Goal: Find specific page/section: Find specific page/section

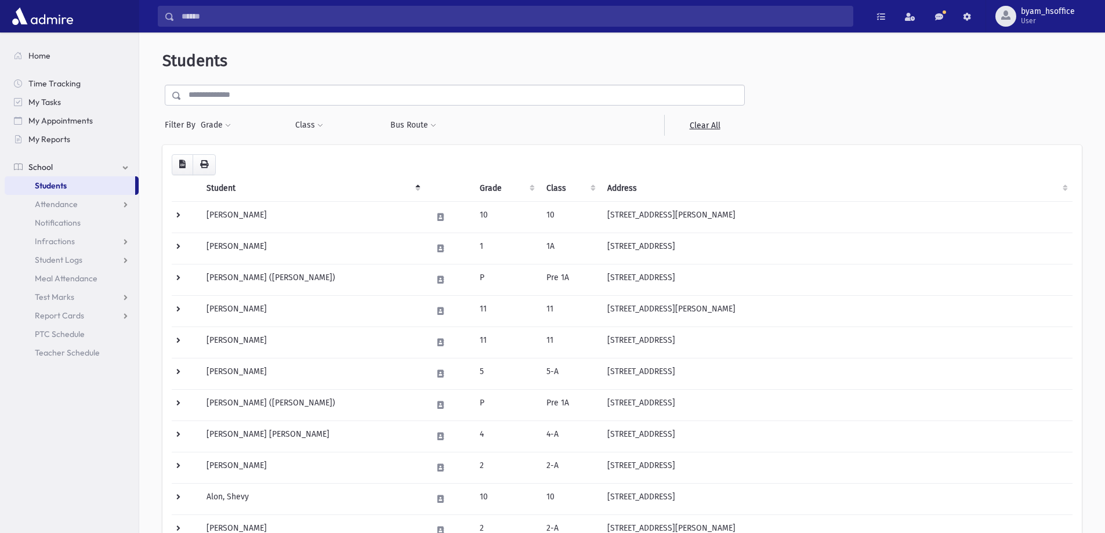
click at [203, 95] on input "text" at bounding box center [463, 95] width 563 height 21
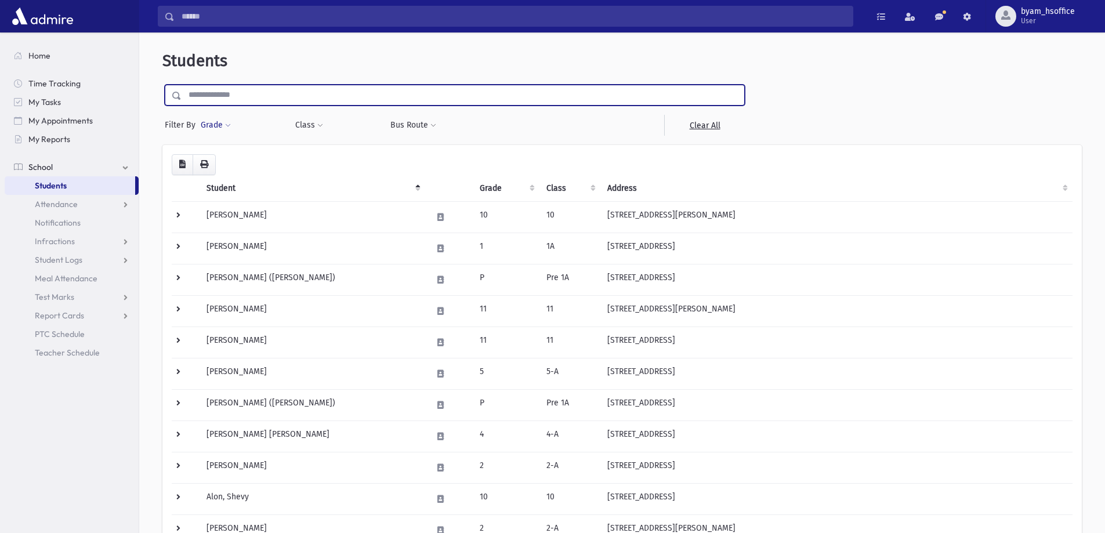
click at [204, 130] on button "Grade" at bounding box center [215, 125] width 31 height 21
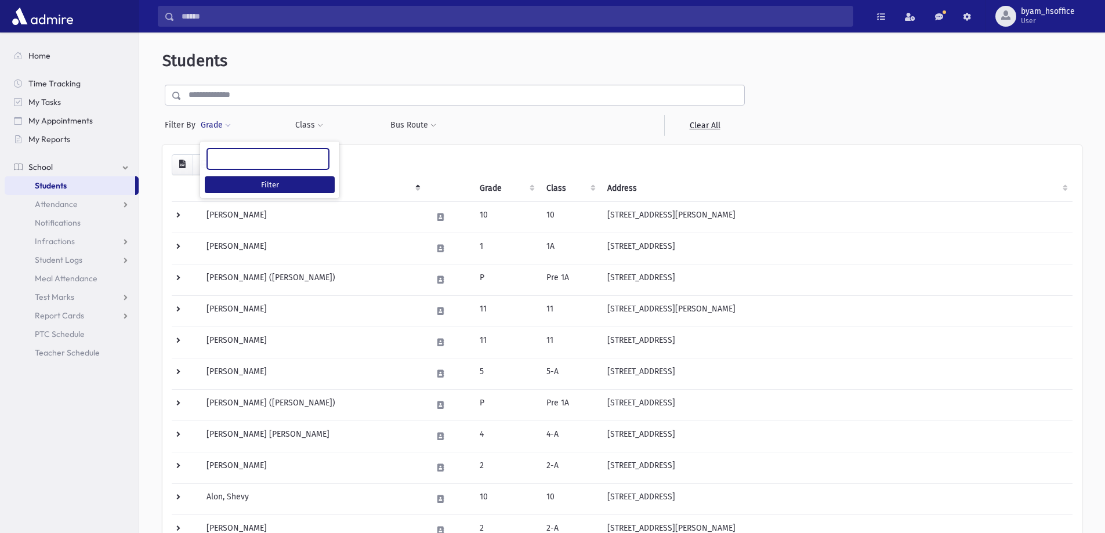
click at [246, 163] on ul at bounding box center [268, 157] width 121 height 17
type input "*"
select select "**"
click at [264, 182] on button "Filter" at bounding box center [270, 184] width 130 height 17
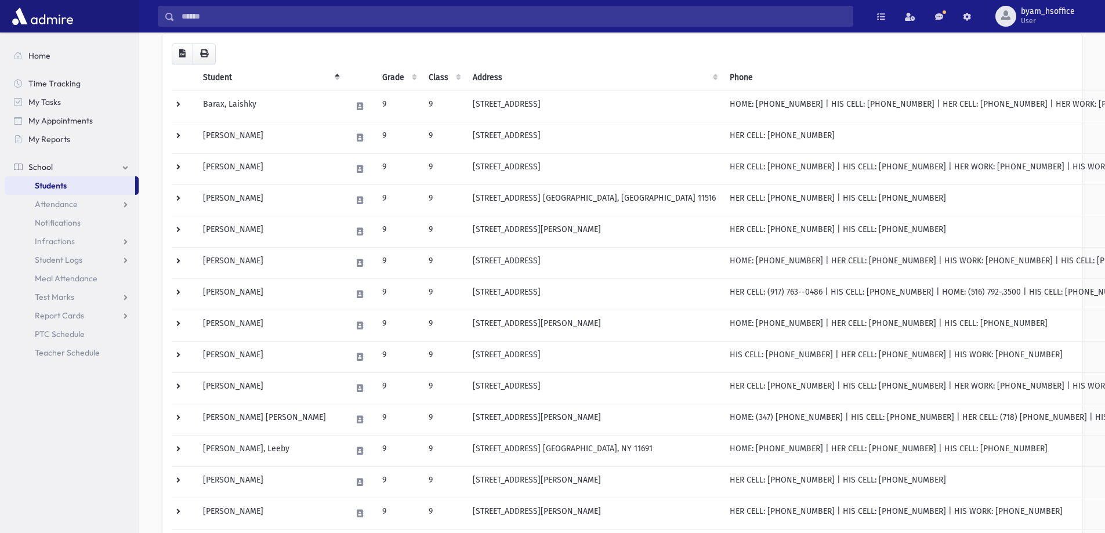
scroll to position [89, 0]
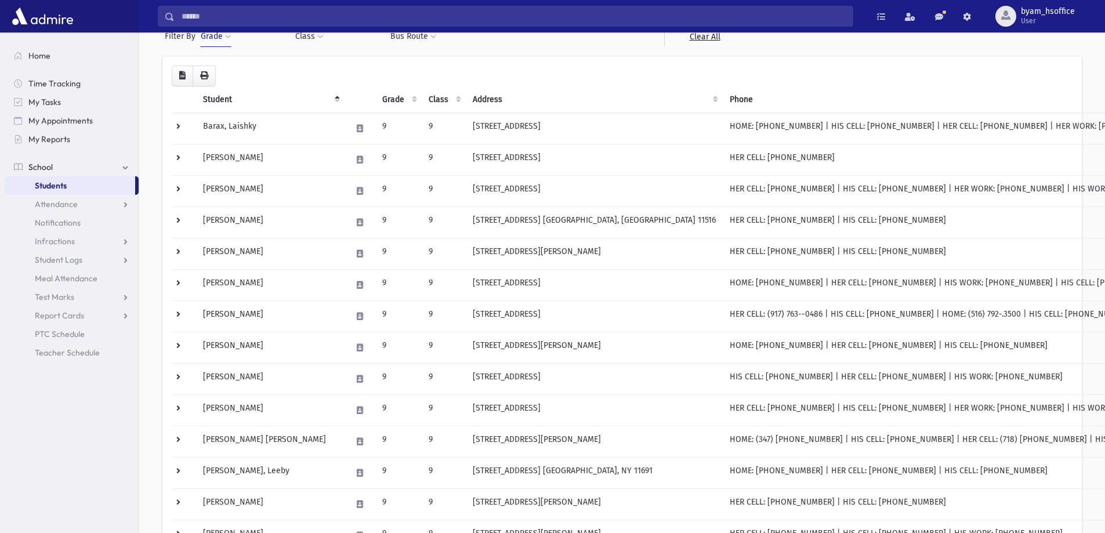
scroll to position [89, 0]
